Goal: Task Accomplishment & Management: Manage account settings

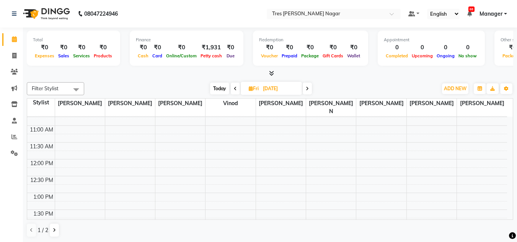
scroll to position [91, 0]
click at [60, 190] on div "8:00 AM 8:30 AM 9:00 AM 9:30 AM 10:00 AM 10:30 AM 11:00 AM 11:30 AM 12:00 PM 12…" at bounding box center [267, 243] width 480 height 437
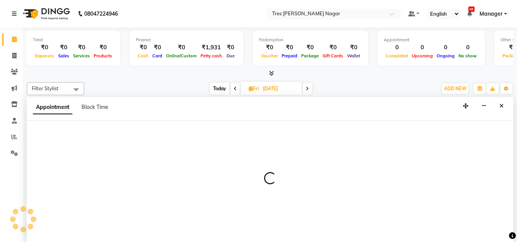
scroll to position [0, 0]
select select "39898"
select select "tentative"
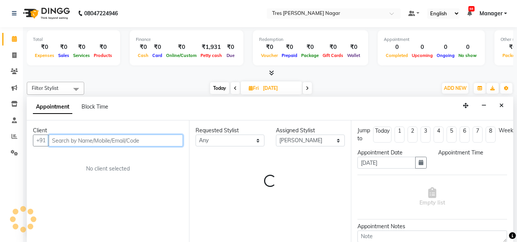
select select "780"
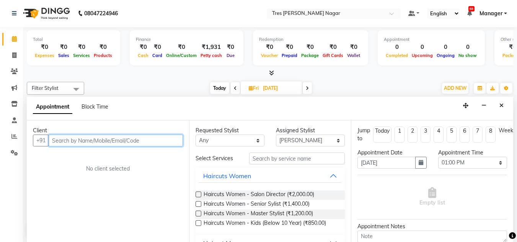
click at [75, 139] on input "text" at bounding box center [116, 141] width 134 height 12
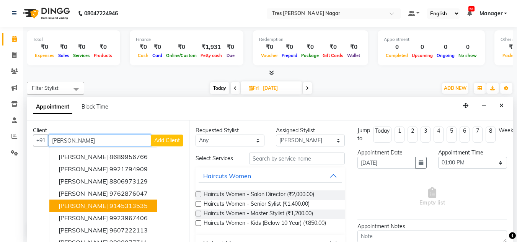
click at [111, 204] on ngb-highlight "9145313535" at bounding box center [128, 206] width 38 height 8
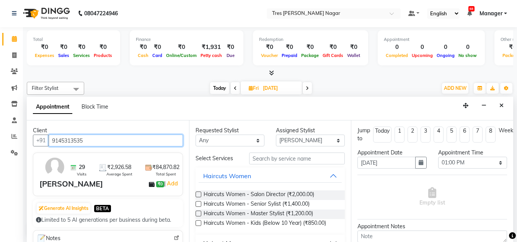
type input "9145313535"
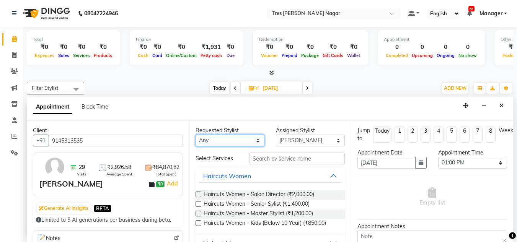
click at [243, 138] on select "Any [PERSON_NAME] [PERSON_NAME] [PERSON_NAME] [PERSON_NAME] Neha Aywale [PERSON…" at bounding box center [229, 141] width 69 height 12
select select "39898"
click at [195, 135] on select "Any [PERSON_NAME] [PERSON_NAME] [PERSON_NAME] [PERSON_NAME] Neha Aywale [PERSON…" at bounding box center [229, 141] width 69 height 12
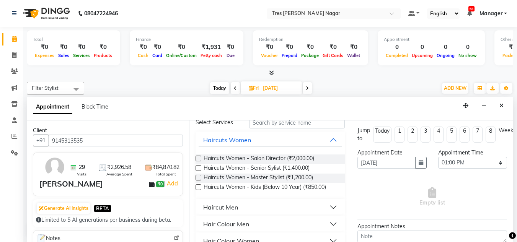
scroll to position [76, 0]
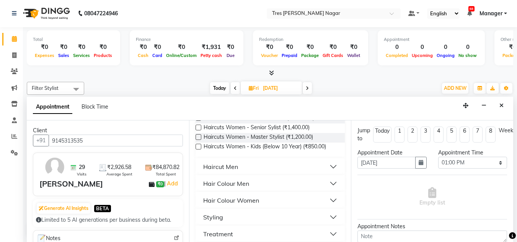
click at [227, 169] on div "Haircut Men" at bounding box center [220, 166] width 35 height 9
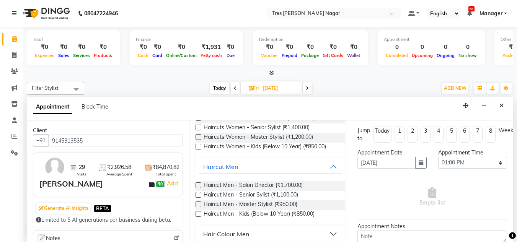
click at [198, 186] on label at bounding box center [198, 185] width 6 height 6
click at [198, 186] on input "checkbox" at bounding box center [197, 186] width 5 height 5
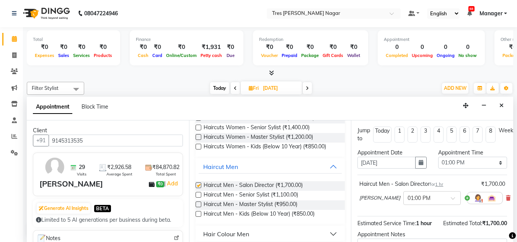
checkbox input "false"
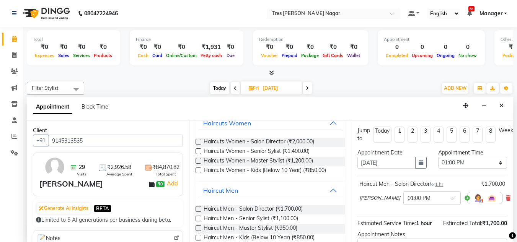
scroll to position [0, 0]
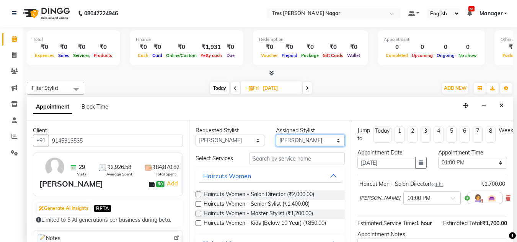
click at [291, 138] on select "Select [PERSON_NAME] [PERSON_NAME] [PERSON_NAME] [PERSON_NAME] Neha Aywale [PER…" at bounding box center [310, 141] width 69 height 12
select select "85930"
click at [276, 135] on select "Select [PERSON_NAME] [PERSON_NAME] [PERSON_NAME] [PERSON_NAME] Neha Aywale [PER…" at bounding box center [310, 141] width 69 height 12
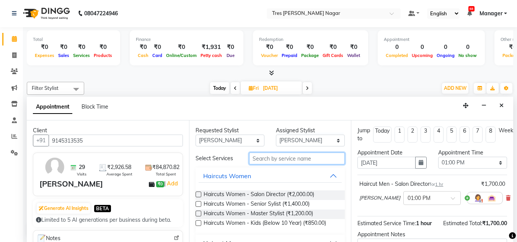
click at [304, 159] on input "text" at bounding box center [297, 159] width 96 height 12
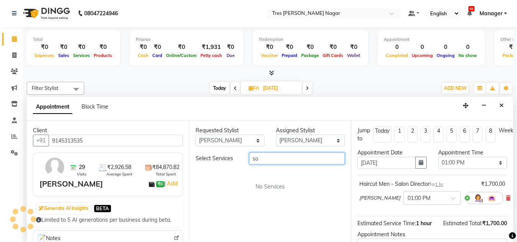
type input "s"
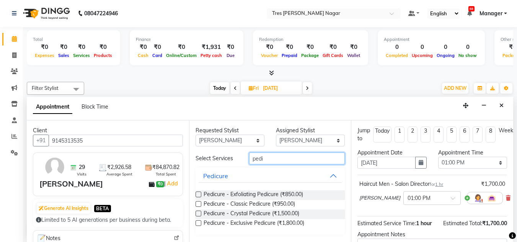
type input "pedi"
click at [199, 204] on label at bounding box center [198, 204] width 6 height 6
click at [199, 204] on input "checkbox" at bounding box center [197, 204] width 5 height 5
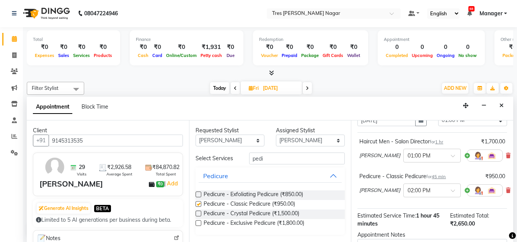
checkbox input "false"
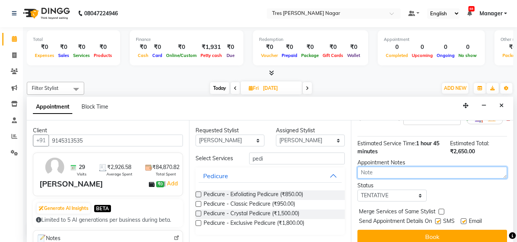
click at [384, 175] on textarea at bounding box center [432, 173] width 150 height 12
type textarea "Harsh 4.9 10.55"
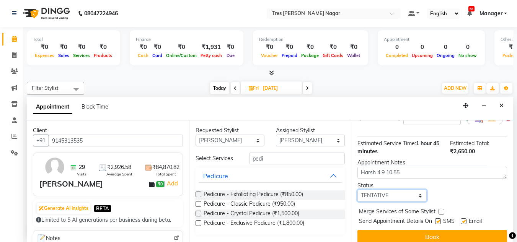
drag, startPoint x: 395, startPoint y: 197, endPoint x: 393, endPoint y: 201, distance: 4.5
click at [395, 197] on select "Select TENTATIVE CONFIRM UPCOMING" at bounding box center [391, 196] width 69 height 12
click at [357, 192] on select "Select TENTATIVE CONFIRM UPCOMING" at bounding box center [391, 196] width 69 height 12
click at [397, 199] on select "Select TENTATIVE CONFIRM UPCOMING" at bounding box center [391, 196] width 69 height 12
select select "upcoming"
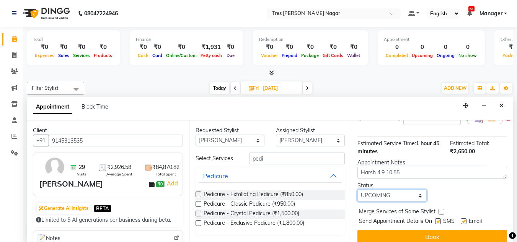
click at [357, 192] on select "Select TENTATIVE CONFIRM UPCOMING" at bounding box center [391, 196] width 69 height 12
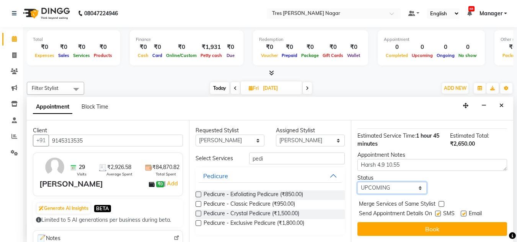
scroll to position [130, 0]
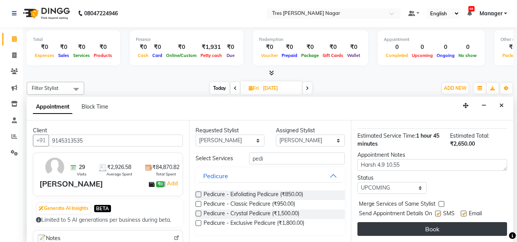
click at [402, 222] on button "Book" at bounding box center [432, 229] width 150 height 14
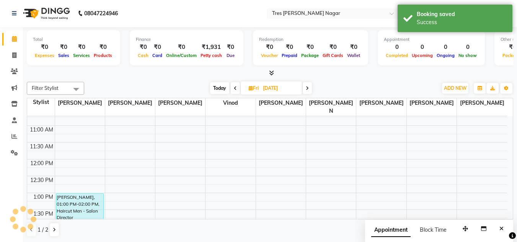
scroll to position [0, 0]
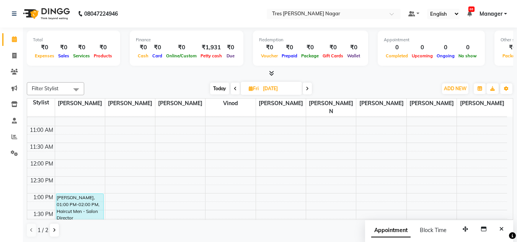
click at [0, 43] on li "Calendar" at bounding box center [11, 39] width 23 height 16
click at [215, 90] on span "Today" at bounding box center [219, 89] width 19 height 12
type input "[DATE]"
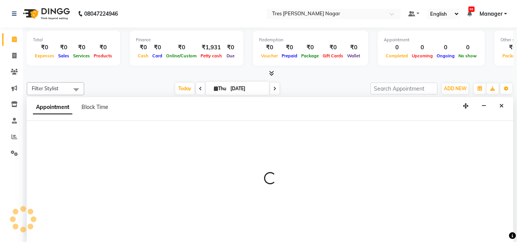
scroll to position [0, 0]
select select "84648"
select select "585"
select select "tentative"
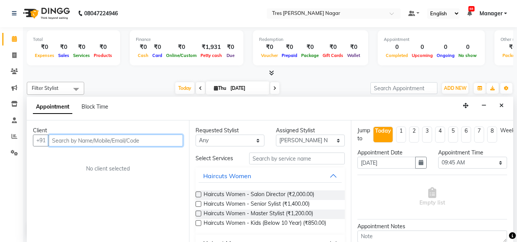
click at [138, 142] on input "text" at bounding box center [116, 141] width 134 height 12
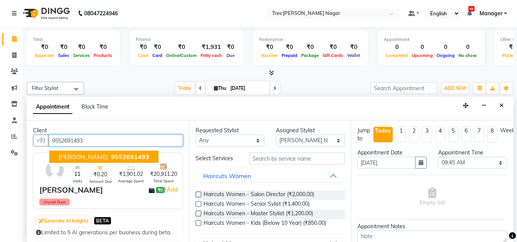
drag, startPoint x: 99, startPoint y: 136, endPoint x: 50, endPoint y: 143, distance: 49.4
click at [50, 143] on input "9552691493" at bounding box center [116, 141] width 134 height 12
type input "9552691493"
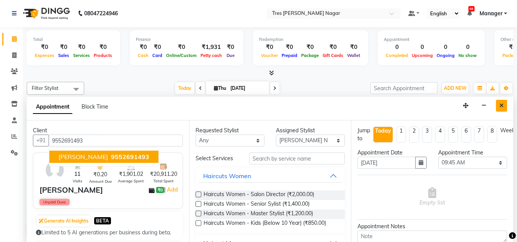
click at [499, 107] on icon "Close" at bounding box center [501, 105] width 4 height 5
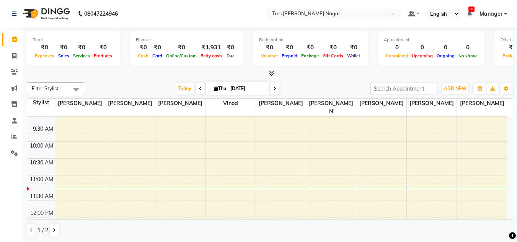
scroll to position [76, 0]
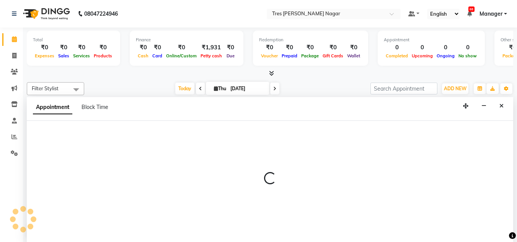
scroll to position [0, 0]
select select "84648"
select select "tentative"
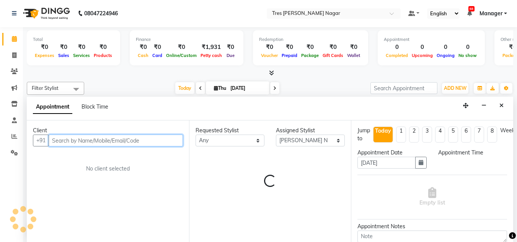
select select "690"
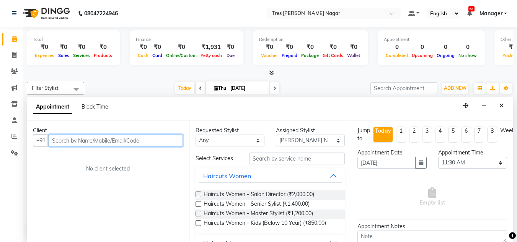
click at [145, 140] on input "text" at bounding box center [116, 141] width 134 height 12
paste input "9552691493"
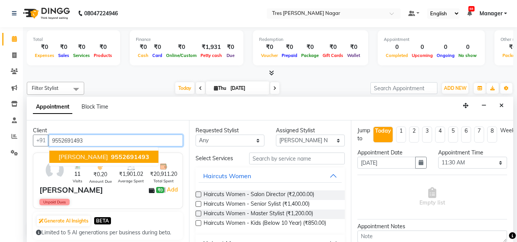
click at [126, 158] on span "9552691493" at bounding box center [130, 157] width 38 height 8
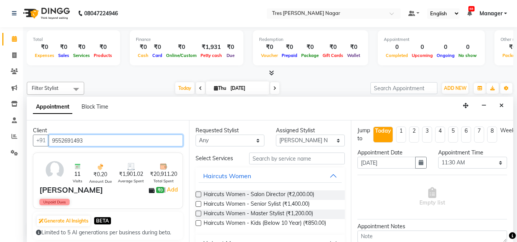
type input "9552691493"
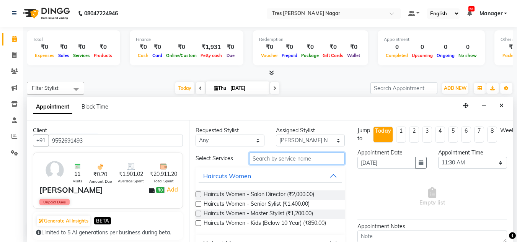
click at [261, 158] on input "text" at bounding box center [297, 159] width 96 height 12
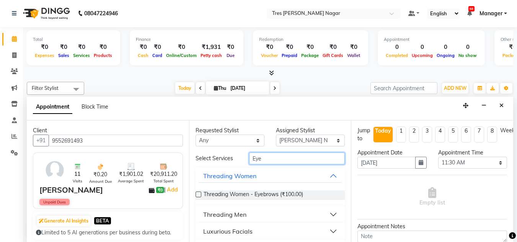
type input "Eye"
click at [197, 194] on label at bounding box center [198, 195] width 6 height 6
click at [197, 194] on input "checkbox" at bounding box center [197, 195] width 5 height 5
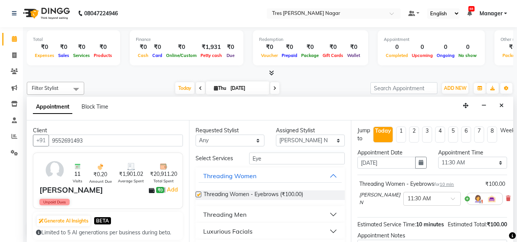
checkbox input "false"
drag, startPoint x: 272, startPoint y: 160, endPoint x: 213, endPoint y: 160, distance: 58.9
click at [213, 160] on div "Select Services Eye" at bounding box center [270, 159] width 161 height 12
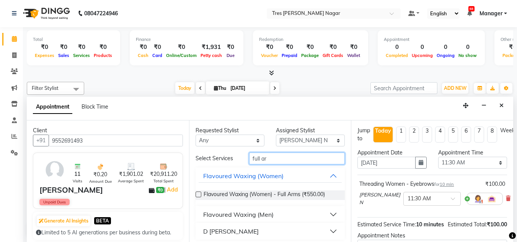
type input "full ar"
click at [196, 193] on label at bounding box center [198, 195] width 6 height 6
click at [196, 193] on input "checkbox" at bounding box center [197, 195] width 5 height 5
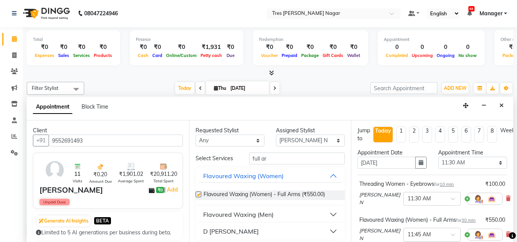
checkbox input "false"
click at [278, 141] on select "Select [PERSON_NAME] [PERSON_NAME] [PERSON_NAME] [PERSON_NAME] Neha Aywale [PER…" at bounding box center [310, 141] width 69 height 12
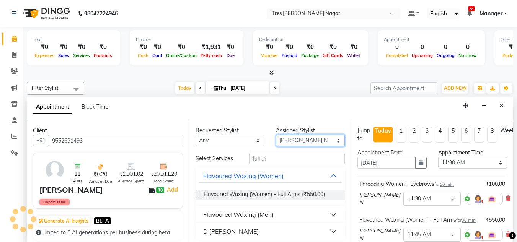
select select "85930"
click at [276, 135] on select "Select [PERSON_NAME] [PERSON_NAME] [PERSON_NAME] [PERSON_NAME] Neha Aywale [PER…" at bounding box center [310, 141] width 69 height 12
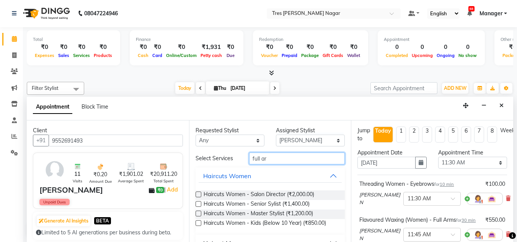
drag, startPoint x: 273, startPoint y: 160, endPoint x: 218, endPoint y: 157, distance: 54.8
click at [218, 157] on div "Select Services full ar" at bounding box center [270, 159] width 161 height 12
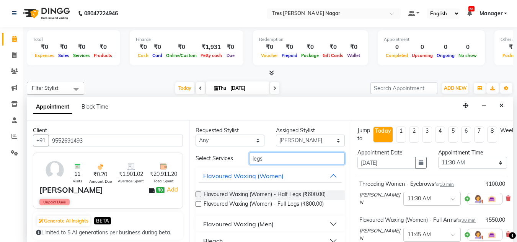
type input "legs"
click at [197, 194] on label at bounding box center [198, 195] width 6 height 6
click at [197, 194] on input "checkbox" at bounding box center [197, 195] width 5 height 5
checkbox input "false"
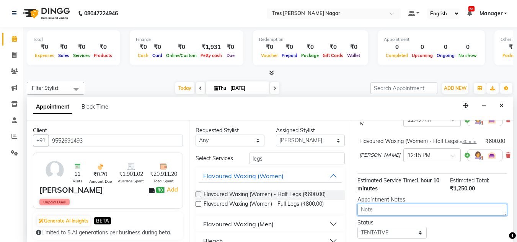
click at [396, 216] on textarea at bounding box center [432, 210] width 150 height 12
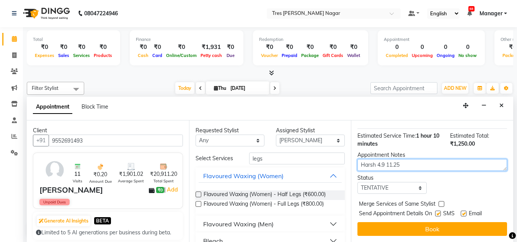
type textarea "Harsh 4.9 11.25"
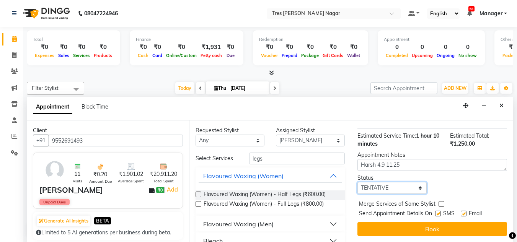
click at [395, 183] on select "Select TENTATIVE CONFIRM CHECK-IN UPCOMING" at bounding box center [391, 188] width 69 height 12
select select "confirm booking"
click at [357, 182] on select "Select TENTATIVE CONFIRM CHECK-IN UPCOMING" at bounding box center [391, 188] width 69 height 12
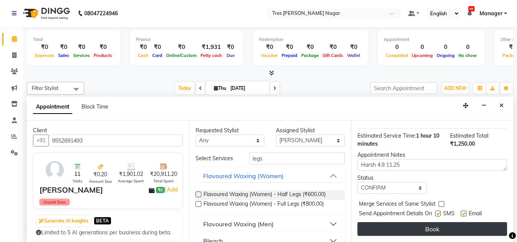
click at [401, 226] on button "Book" at bounding box center [432, 229] width 150 height 14
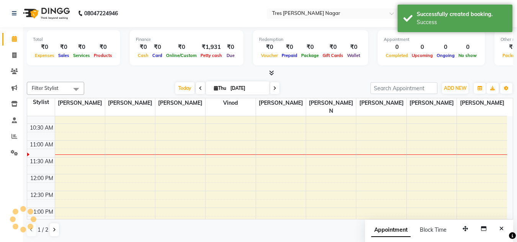
scroll to position [0, 0]
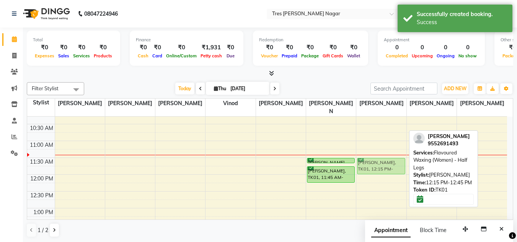
drag, startPoint x: 382, startPoint y: 187, endPoint x: 382, endPoint y: 159, distance: 27.9
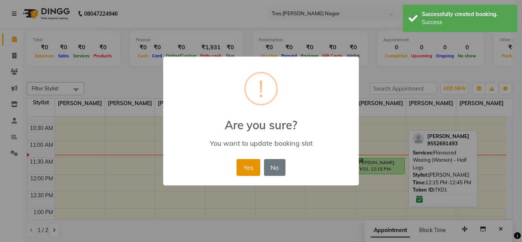
click at [257, 165] on button "Yes" at bounding box center [248, 167] width 23 height 17
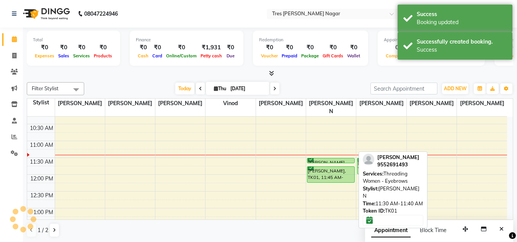
click at [319, 161] on div at bounding box center [330, 162] width 47 height 3
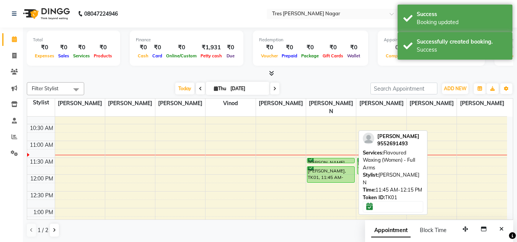
click at [325, 167] on div "[PERSON_NAME], TK01, 11:45 AM-12:15 PM, Flavoured Waxing (Women) - Full Arms" at bounding box center [330, 175] width 47 height 16
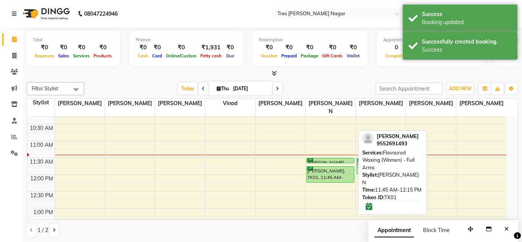
select select "6"
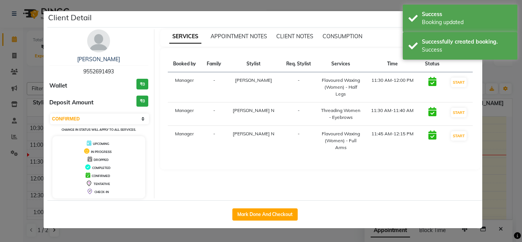
click at [253, 208] on div "Mark Done And Checkout" at bounding box center [264, 214] width 435 height 28
click at [255, 213] on button "Mark Done And Checkout" at bounding box center [265, 214] width 65 height 12
select select "service"
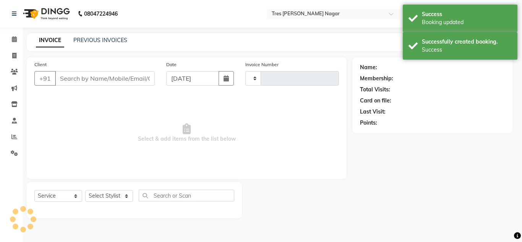
type input "1091"
select select "3"
select select "8052"
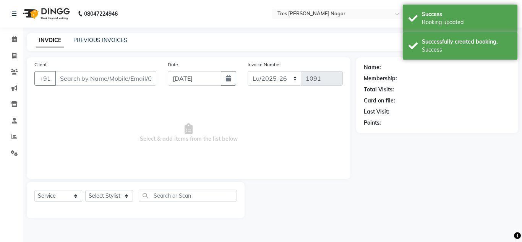
type input "9552691493"
select select "85930"
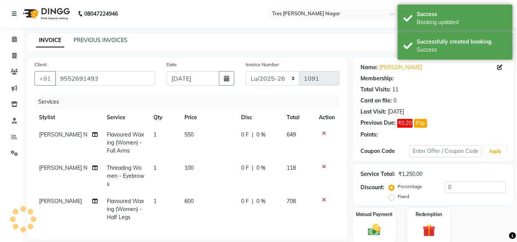
scroll to position [76, 0]
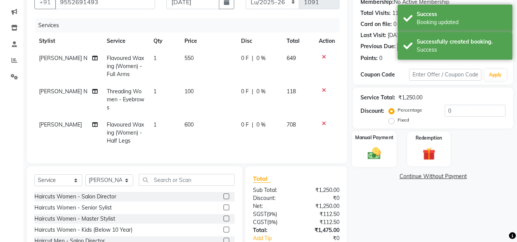
click at [374, 158] on img at bounding box center [373, 153] width 21 height 15
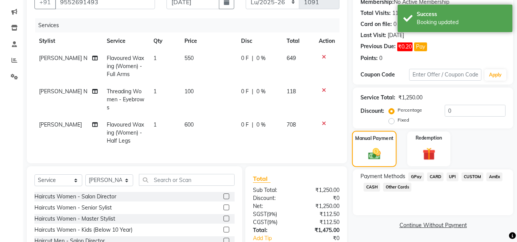
scroll to position [115, 0]
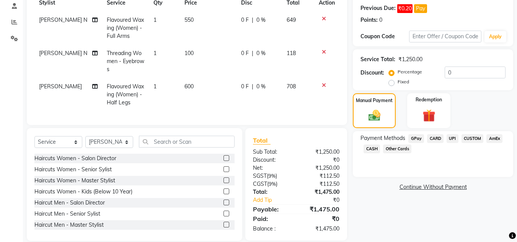
click at [454, 138] on span "UPI" at bounding box center [452, 138] width 12 height 9
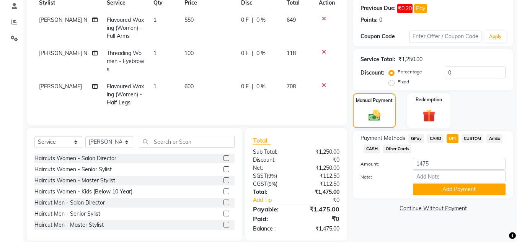
scroll to position [131, 0]
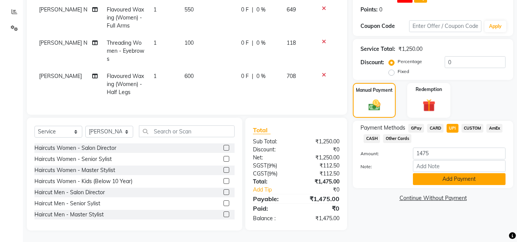
click at [460, 173] on button "Add Payment" at bounding box center [459, 179] width 93 height 12
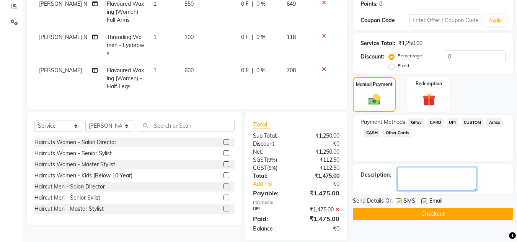
click at [438, 177] on textarea at bounding box center [437, 179] width 80 height 24
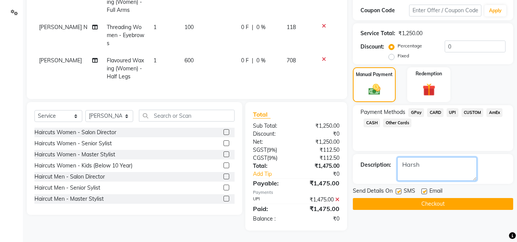
type textarea "Harsh"
click at [443, 198] on button "Checkout" at bounding box center [433, 204] width 160 height 12
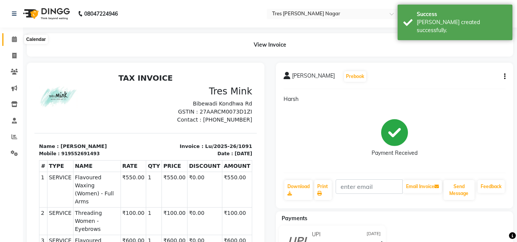
click at [13, 39] on icon at bounding box center [14, 39] width 5 height 6
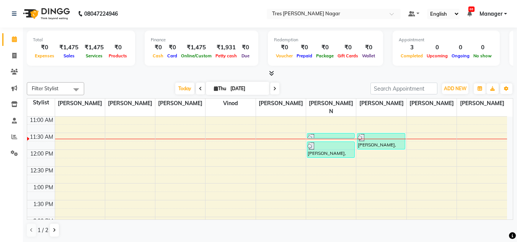
scroll to position [115, 0]
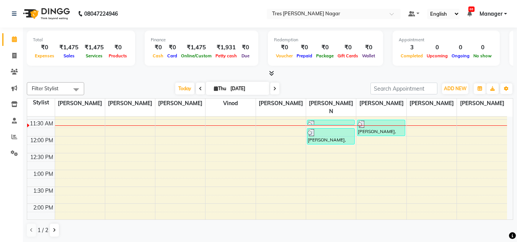
click at [217, 135] on div "8:00 AM 8:30 AM 9:00 AM 9:30 AM 10:00 AM 10:30 AM 11:00 AM 11:30 AM 12:00 PM 12…" at bounding box center [267, 220] width 480 height 437
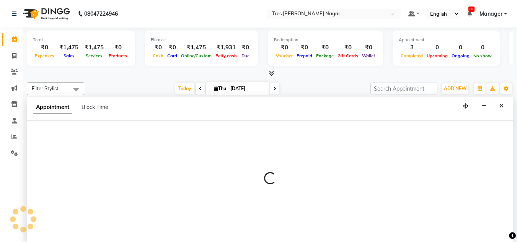
scroll to position [0, 0]
select select "84330"
select select "720"
select select "tentative"
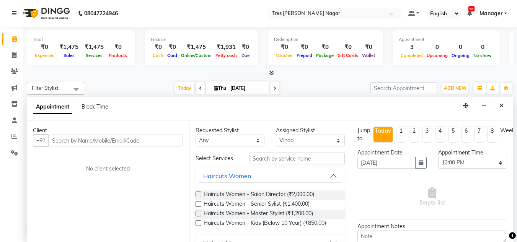
click at [82, 142] on input "text" at bounding box center [116, 141] width 134 height 12
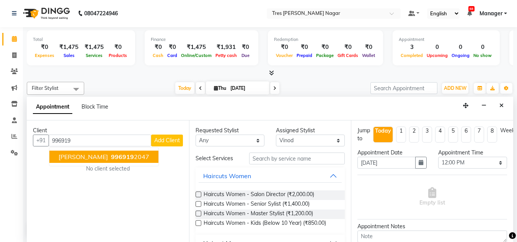
click at [86, 161] on span "[PERSON_NAME]" at bounding box center [83, 157] width 49 height 8
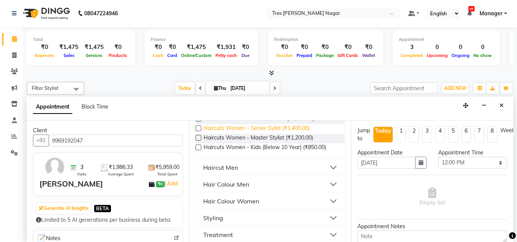
scroll to position [76, 0]
type input "9969192047"
click at [235, 166] on div "Haircut Men" at bounding box center [220, 166] width 35 height 9
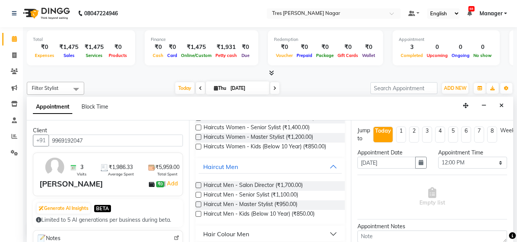
click at [198, 203] on label at bounding box center [198, 205] width 6 height 6
click at [198, 203] on input "checkbox" at bounding box center [197, 205] width 5 height 5
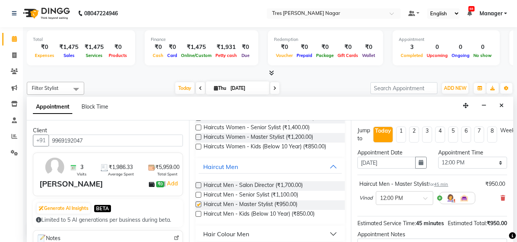
checkbox input "false"
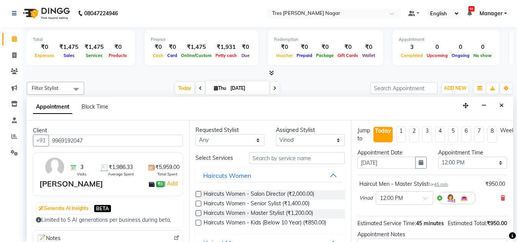
scroll to position [0, 0]
click at [299, 132] on div "Assigned Stylist" at bounding box center [310, 131] width 69 height 8
click at [298, 141] on select "Select [PERSON_NAME] [PERSON_NAME] [PERSON_NAME] [PERSON_NAME] Neha Aywale [PER…" at bounding box center [310, 141] width 69 height 12
select select "85930"
click at [276, 135] on select "Select [PERSON_NAME] [PERSON_NAME] [PERSON_NAME] [PERSON_NAME] Neha Aywale [PER…" at bounding box center [310, 141] width 69 height 12
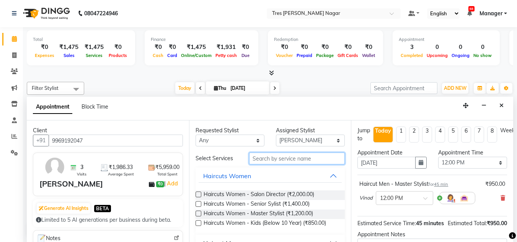
click at [298, 159] on input "text" at bounding box center [297, 159] width 96 height 12
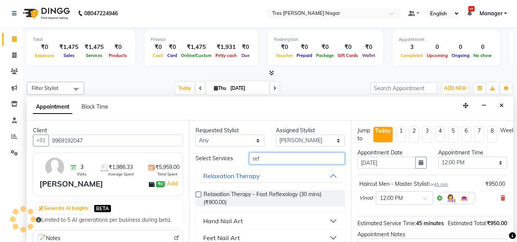
type input "ref"
click at [199, 195] on label at bounding box center [198, 195] width 6 height 6
click at [199, 195] on input "checkbox" at bounding box center [197, 195] width 5 height 5
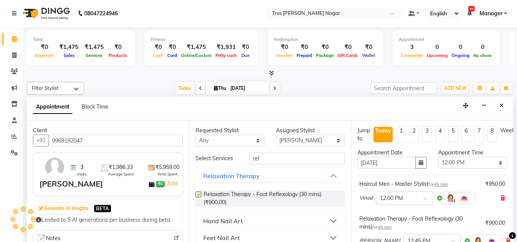
checkbox input "false"
drag, startPoint x: 261, startPoint y: 157, endPoint x: 250, endPoint y: 158, distance: 11.1
click at [250, 158] on input "ref" at bounding box center [297, 159] width 96 height 12
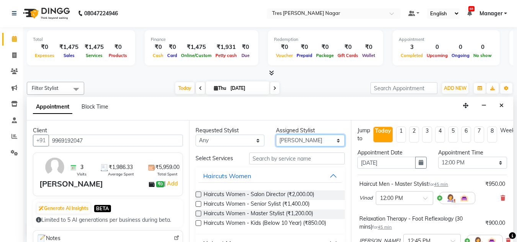
click at [280, 140] on select "Select [PERSON_NAME] [PERSON_NAME] [PERSON_NAME] [PERSON_NAME] Neha Aywale [PER…" at bounding box center [310, 141] width 69 height 12
select select "84648"
click at [276, 135] on select "Select [PERSON_NAME] [PERSON_NAME] [PERSON_NAME] [PERSON_NAME] Neha Aywale [PER…" at bounding box center [310, 141] width 69 height 12
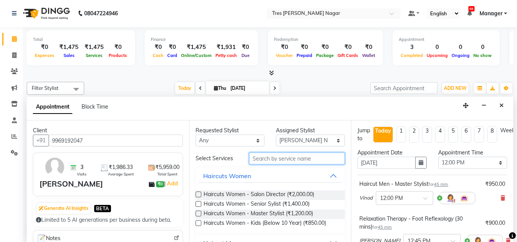
click at [277, 162] on input "text" at bounding box center [297, 159] width 96 height 12
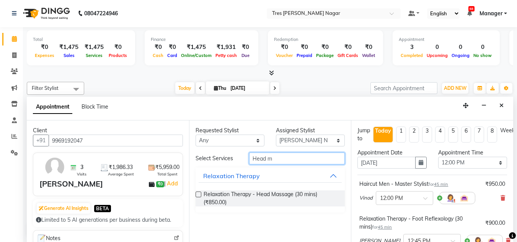
type input "Head m"
click at [197, 193] on label at bounding box center [198, 195] width 6 height 6
click at [197, 193] on input "checkbox" at bounding box center [197, 195] width 5 height 5
checkbox input "false"
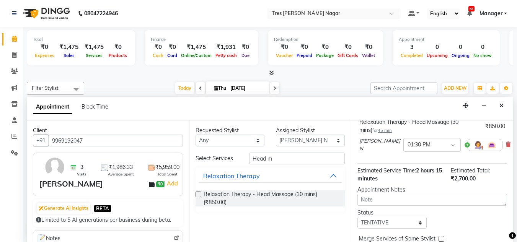
scroll to position [153, 0]
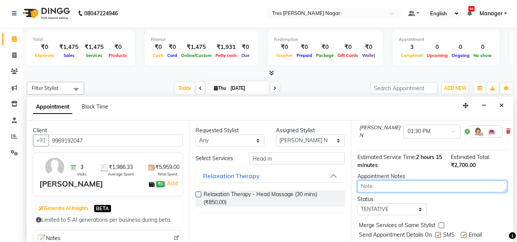
click at [373, 183] on textarea at bounding box center [432, 187] width 150 height 12
type textarea "Harsh 4.9 11.43"
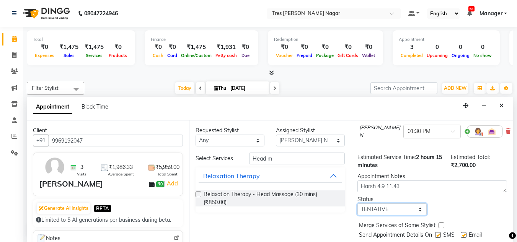
click at [368, 205] on select "Select TENTATIVE CONFIRM CHECK-IN UPCOMING" at bounding box center [391, 209] width 69 height 12
select select "confirm booking"
click at [357, 203] on select "Select TENTATIVE CONFIRM CHECK-IN UPCOMING" at bounding box center [391, 209] width 69 height 12
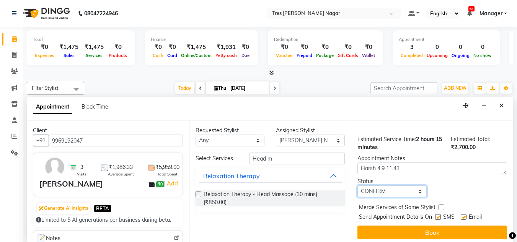
scroll to position [180, 0]
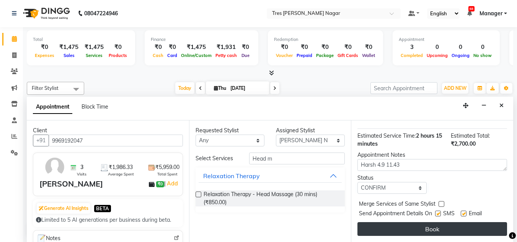
click at [415, 224] on button "Book" at bounding box center [432, 229] width 150 height 14
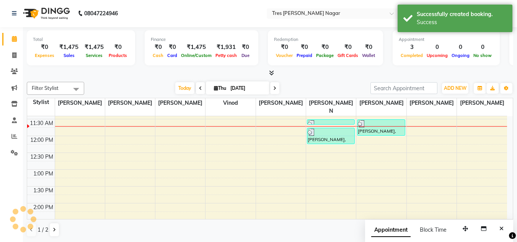
scroll to position [0, 0]
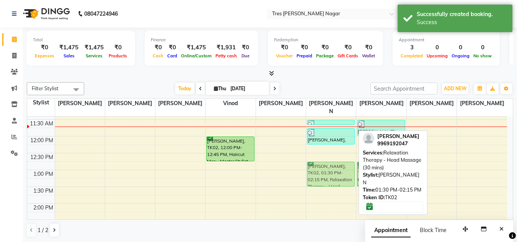
drag, startPoint x: 322, startPoint y: 190, endPoint x: 318, endPoint y: 165, distance: 25.1
click at [318, 165] on div "[PERSON_NAME], TK01, 11:30 AM-11:40 AM, Threading Women - Eyebrows [PERSON_NAME…" at bounding box center [331, 220] width 50 height 437
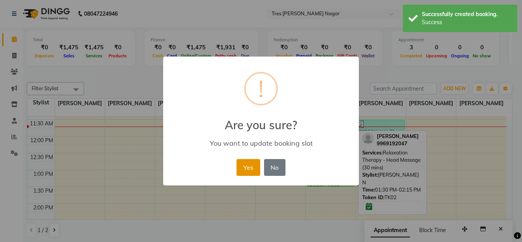
click at [257, 168] on button "Yes" at bounding box center [248, 167] width 23 height 17
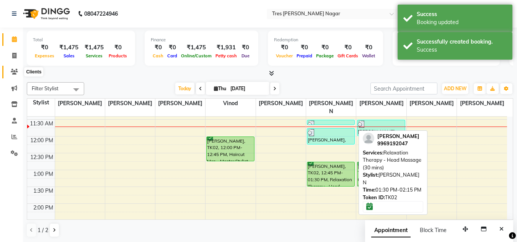
click at [11, 70] on icon at bounding box center [14, 72] width 7 height 6
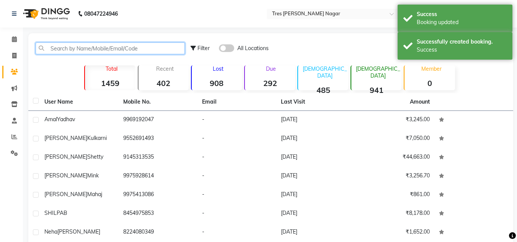
click at [82, 51] on input "text" at bounding box center [110, 48] width 149 height 12
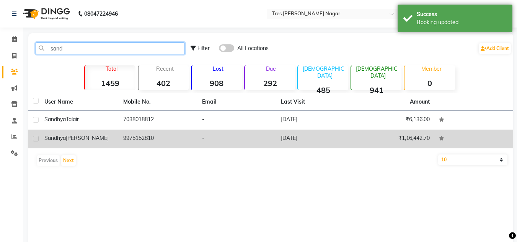
type input "sand"
click at [120, 137] on td "9975152810" at bounding box center [158, 139] width 79 height 19
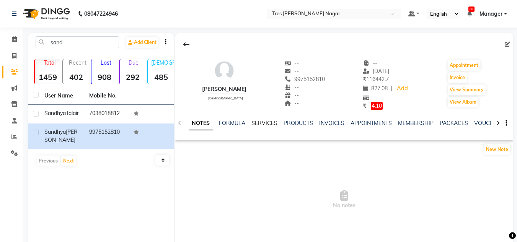
click at [267, 124] on link "SERVICES" at bounding box center [264, 123] width 26 height 7
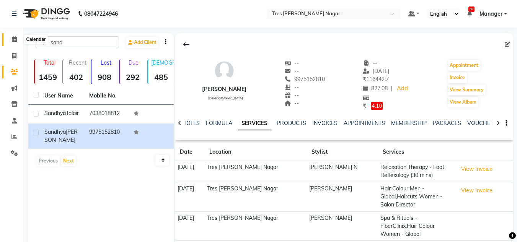
click at [15, 40] on icon at bounding box center [14, 39] width 5 height 6
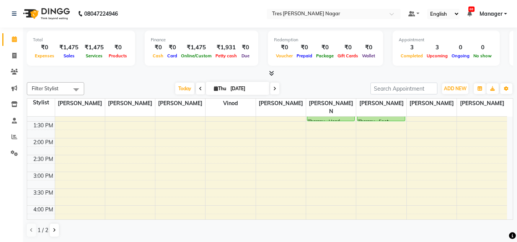
scroll to position [181, 0]
click at [273, 90] on icon at bounding box center [274, 88] width 3 height 5
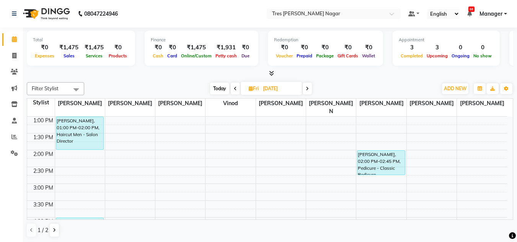
scroll to position [64, 0]
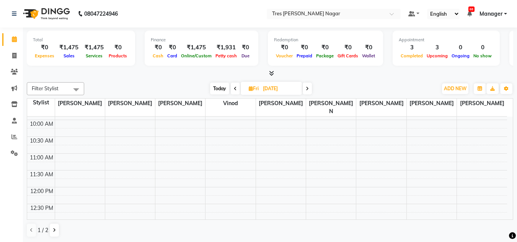
click at [223, 89] on span "Today" at bounding box center [219, 89] width 19 height 12
type input "[DATE]"
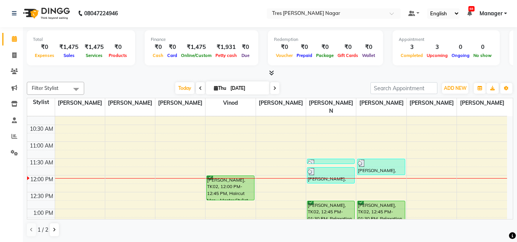
scroll to position [75, 0]
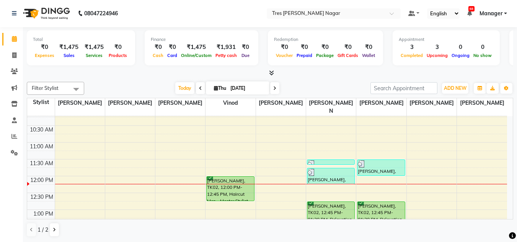
drag, startPoint x: 211, startPoint y: 176, endPoint x: 212, endPoint y: 182, distance: 6.2
click at [212, 182] on div "[PERSON_NAME], TK02, 12:00 PM-12:45 PM, Haircut Men - Master Stylist" at bounding box center [230, 189] width 47 height 24
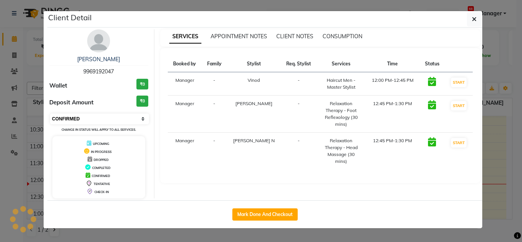
click at [108, 119] on select "Select IN SERVICE CONFIRMED TENTATIVE CHECK IN MARK DONE DROPPED UPCOMING" at bounding box center [99, 119] width 99 height 11
select select "1"
click at [50, 114] on select "Select IN SERVICE CONFIRMED TENTATIVE CHECK IN MARK DONE DROPPED UPCOMING" at bounding box center [99, 119] width 99 height 11
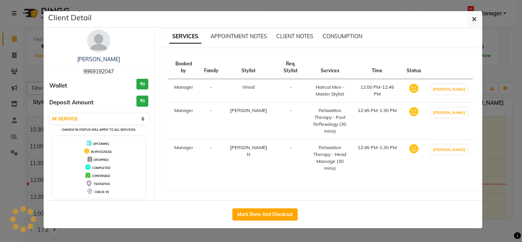
click at [21, 178] on ngb-modal-window "Client Detail [PERSON_NAME] 9969192047 Wallet ₹0 Deposit Amount ₹0 Select IN SE…" at bounding box center [261, 121] width 522 height 242
